Goal: Book appointment/travel/reservation

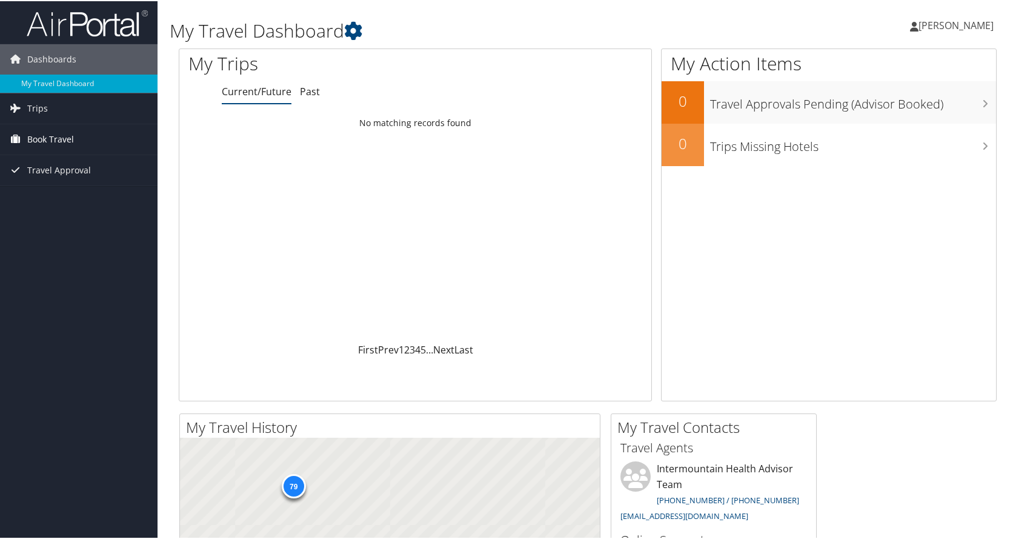
click at [41, 142] on span "Book Travel" at bounding box center [50, 138] width 47 height 30
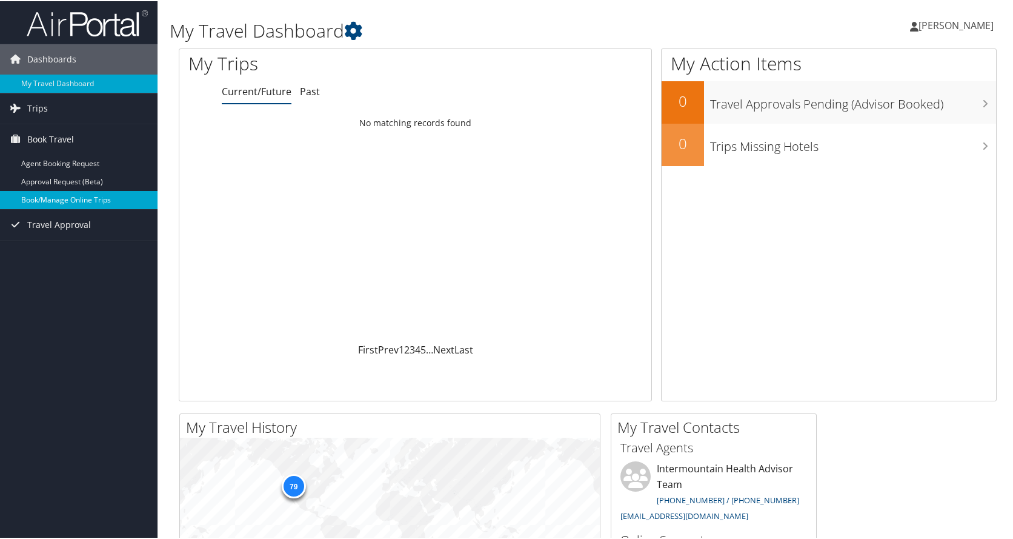
click at [55, 196] on link "Book/Manage Online Trips" at bounding box center [79, 199] width 158 height 18
